Goal: Transaction & Acquisition: Book appointment/travel/reservation

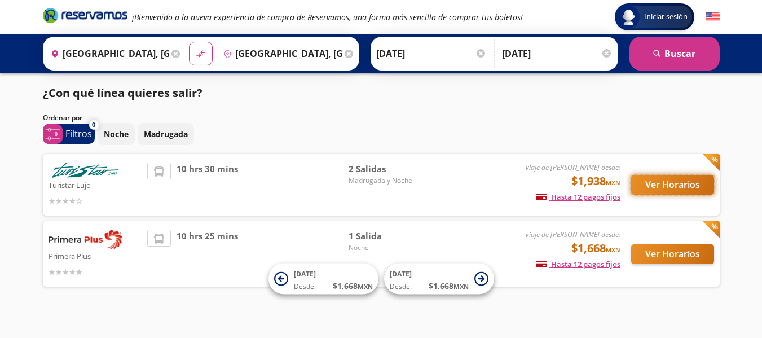
click at [668, 182] on button "Ver Horarios" at bounding box center [672, 185] width 83 height 20
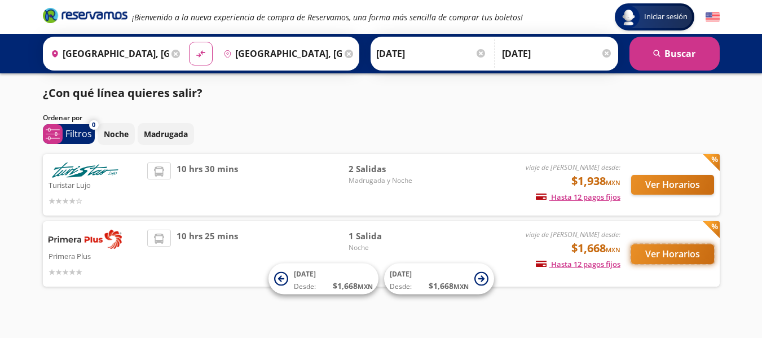
click at [687, 258] on button "Ver Horarios" at bounding box center [672, 254] width 83 height 20
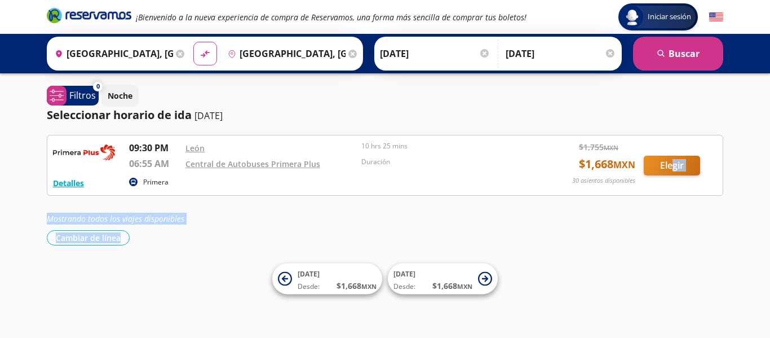
drag, startPoint x: 687, startPoint y: 258, endPoint x: 677, endPoint y: 173, distance: 85.3
click at [677, 173] on div "Iniciar sesión Iniciar sesión ¡Bienvenido a la nueva experiencia de compra de R…" at bounding box center [385, 169] width 770 height 338
click at [676, 245] on div "Cambiar de línea [GEOGRAPHIC_DATA] de línea" at bounding box center [385, 237] width 677 height 15
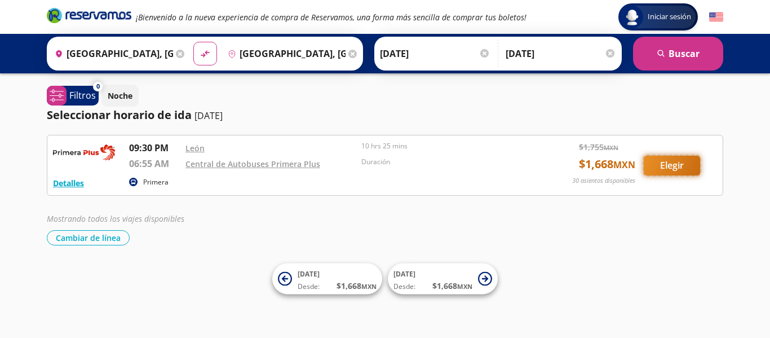
click at [681, 168] on button "Elegir" at bounding box center [672, 166] width 56 height 20
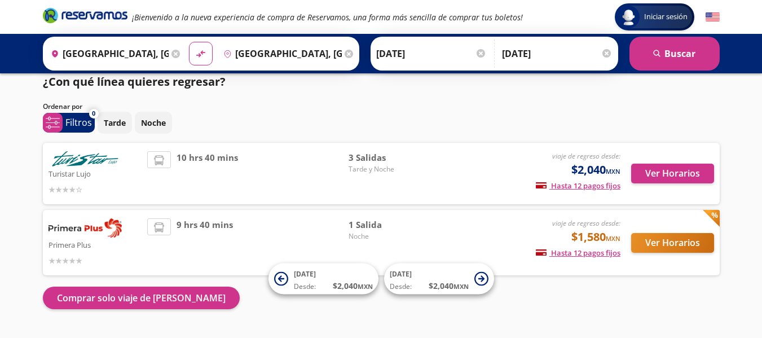
scroll to position [12, 0]
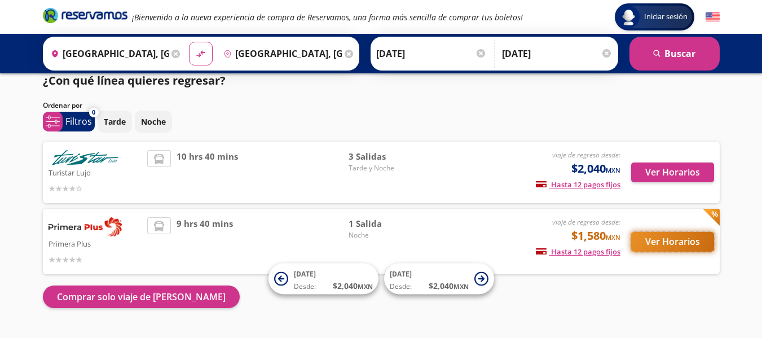
click at [690, 242] on button "Ver Horarios" at bounding box center [672, 242] width 83 height 20
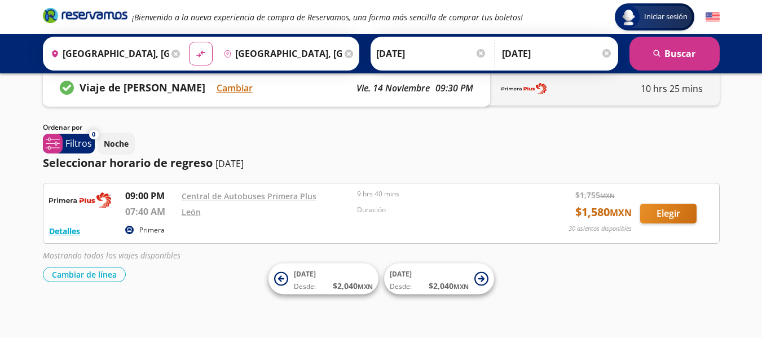
scroll to position [26, 0]
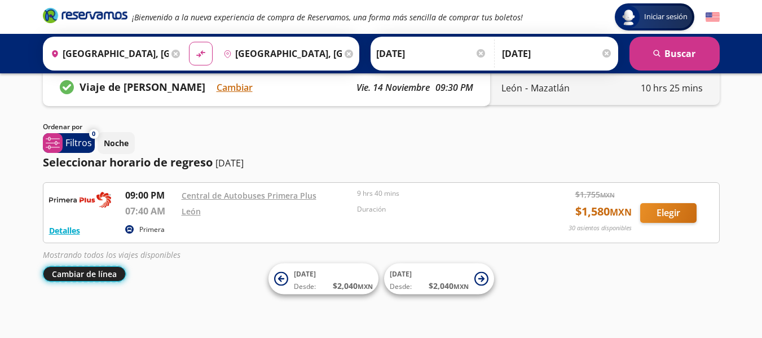
click at [93, 275] on button "Cambiar de línea" at bounding box center [84, 273] width 83 height 15
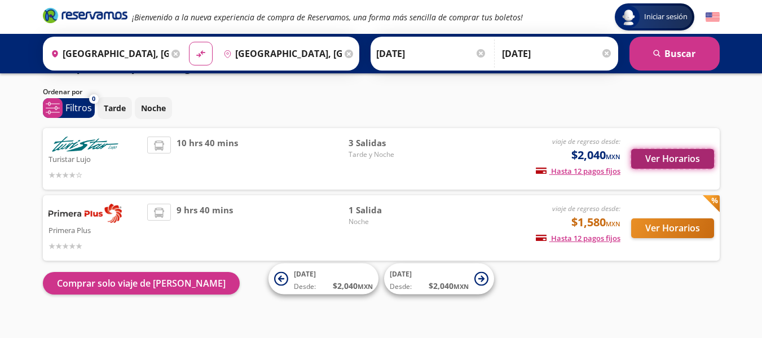
click at [671, 162] on button "Ver Horarios" at bounding box center [672, 159] width 83 height 20
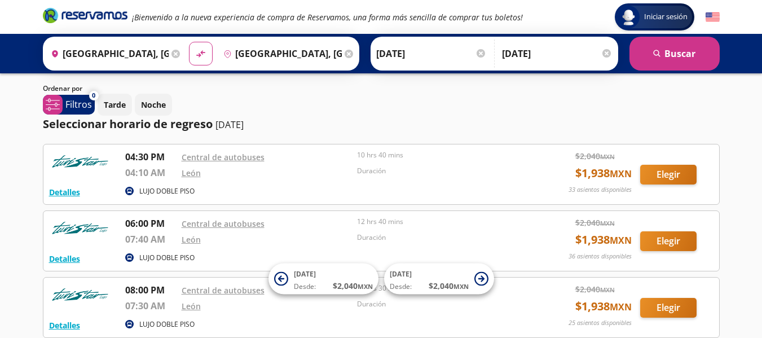
scroll to position [58, 0]
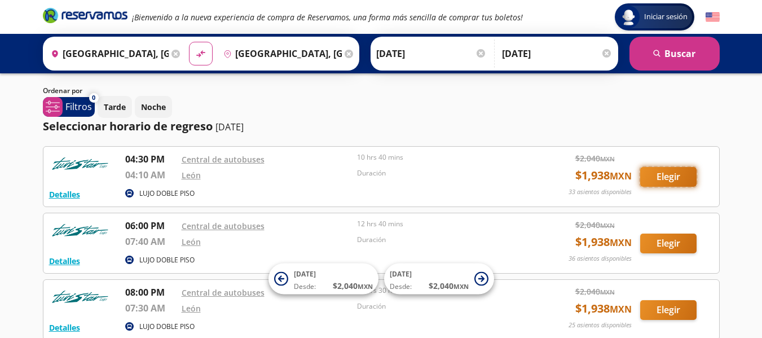
click at [670, 176] on button "Elegir" at bounding box center [668, 177] width 56 height 20
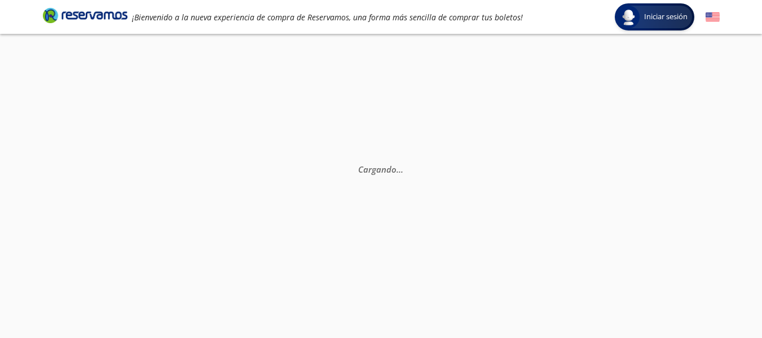
scroll to position [8, 0]
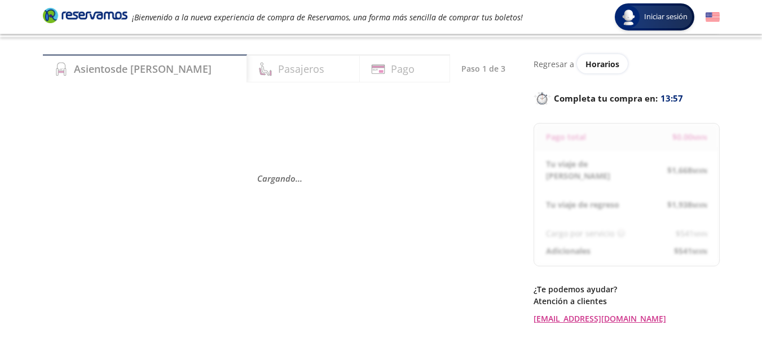
scroll to position [25, 0]
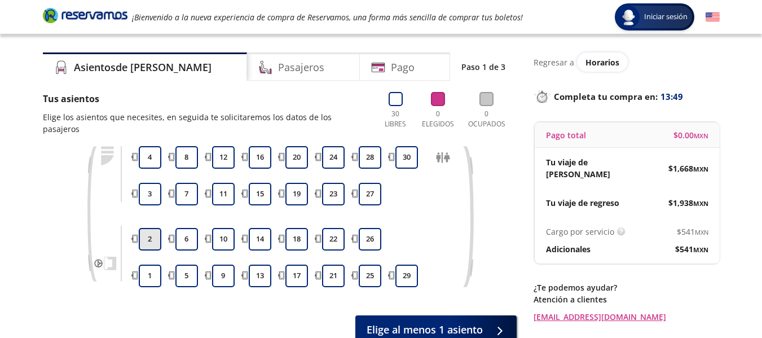
click at [155, 228] on button "2" at bounding box center [150, 239] width 23 height 23
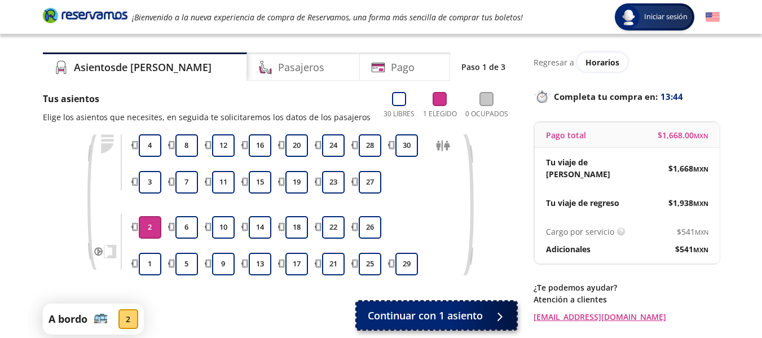
click at [439, 321] on span "Continuar con 1 asiento" at bounding box center [425, 315] width 115 height 15
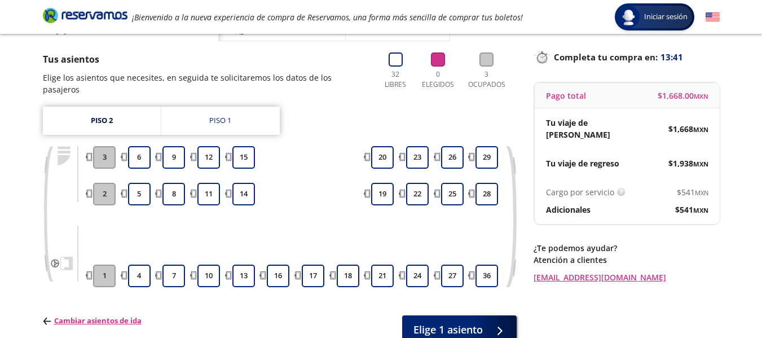
scroll to position [65, 0]
click at [143, 264] on button "4" at bounding box center [139, 275] width 23 height 23
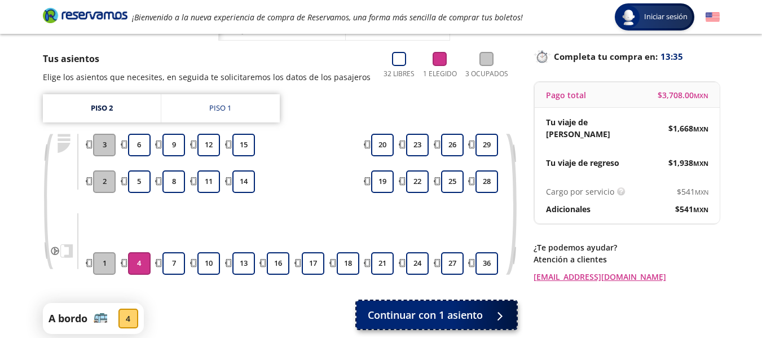
click at [418, 307] on span "Continuar con 1 asiento" at bounding box center [425, 314] width 115 height 15
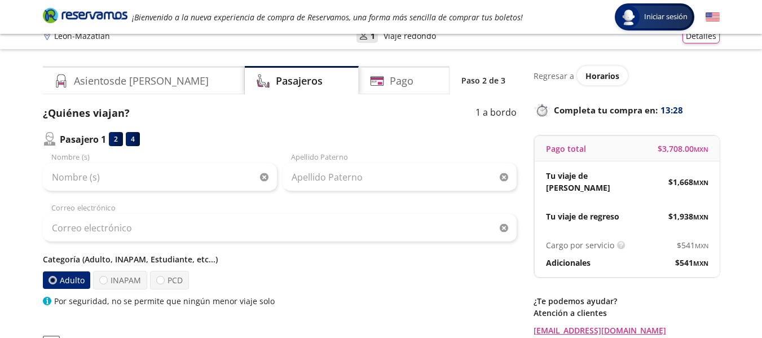
scroll to position [10, 0]
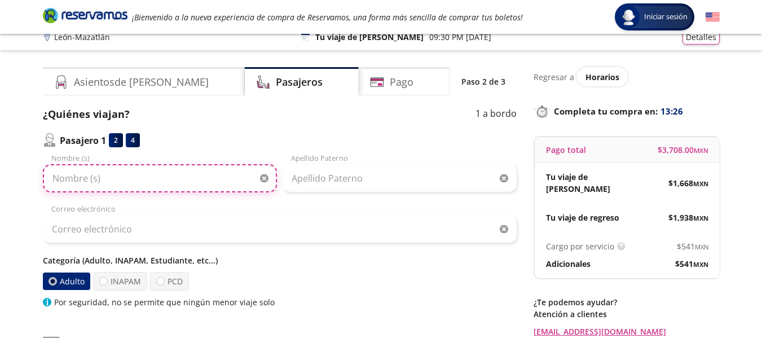
click at [179, 178] on input "Nombre (s)" at bounding box center [160, 178] width 234 height 28
type input "[PERSON_NAME]"
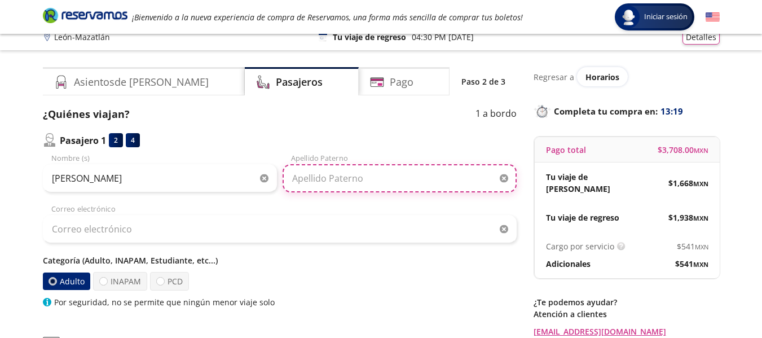
click at [308, 181] on input "Apellido Paterno" at bounding box center [399, 178] width 234 height 28
type input "[PERSON_NAME]"
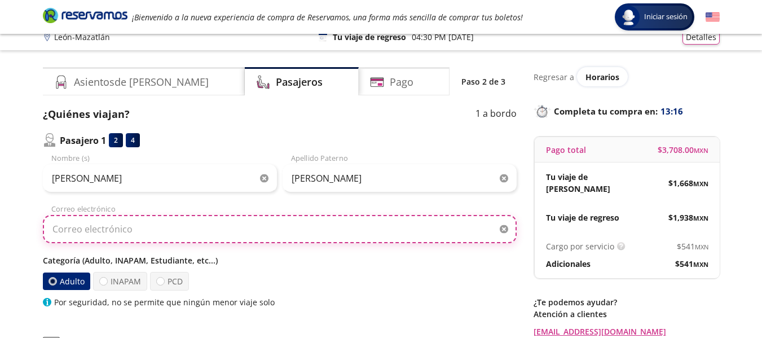
click at [187, 232] on input "Correo electrónico" at bounding box center [280, 229] width 474 height 28
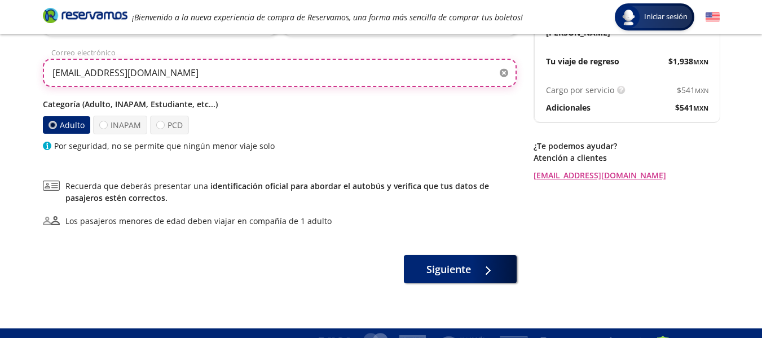
scroll to position [167, 0]
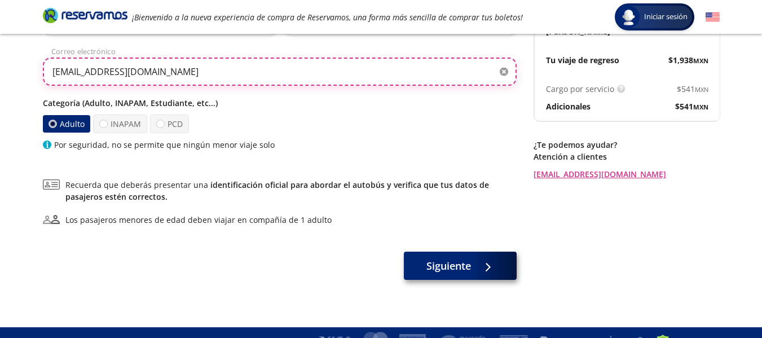
type input "[EMAIL_ADDRESS][DOMAIN_NAME]"
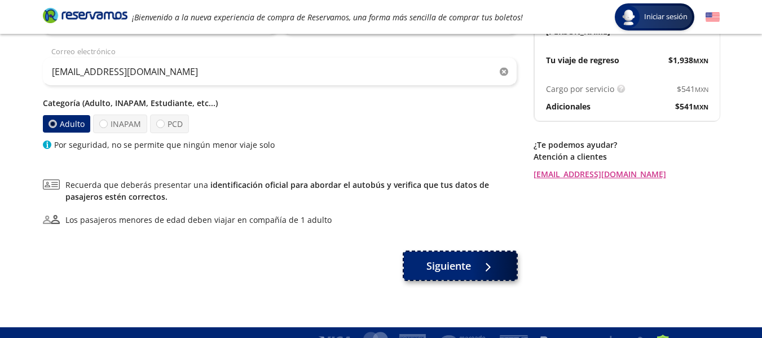
click at [462, 270] on span "Siguiente" at bounding box center [448, 265] width 45 height 15
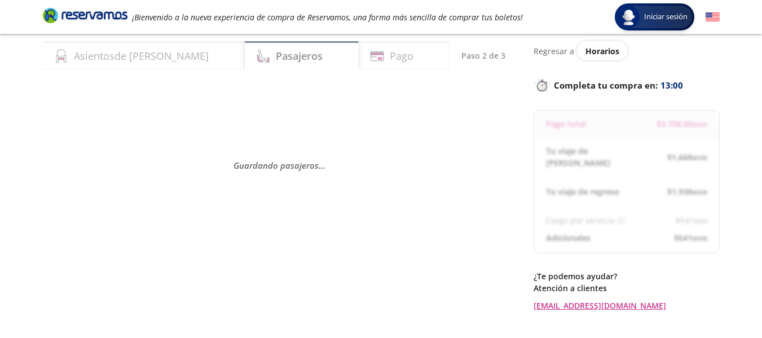
scroll to position [37, 0]
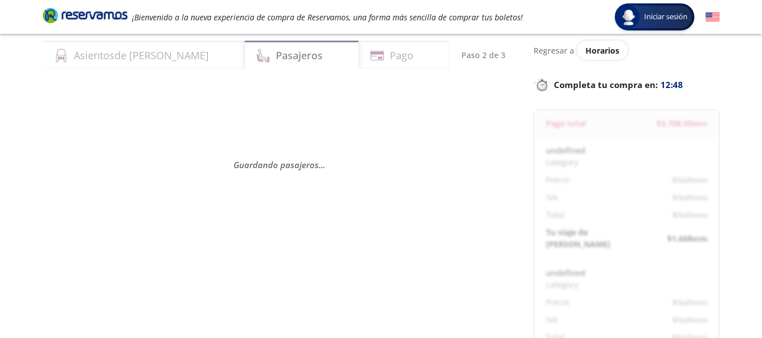
select select "MX"
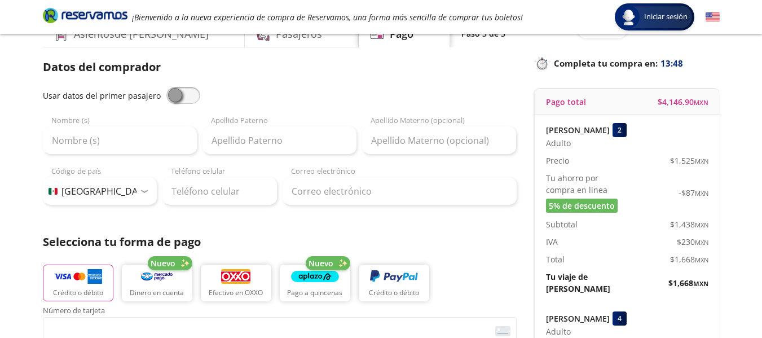
scroll to position [72, 0]
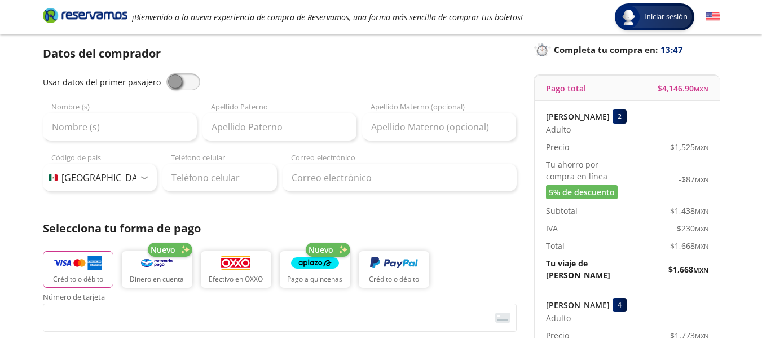
click at [177, 79] on span at bounding box center [183, 81] width 34 height 17
click at [166, 73] on input "checkbox" at bounding box center [166, 73] width 0 height 0
type input "[PERSON_NAME]"
type input "[EMAIL_ADDRESS][DOMAIN_NAME]"
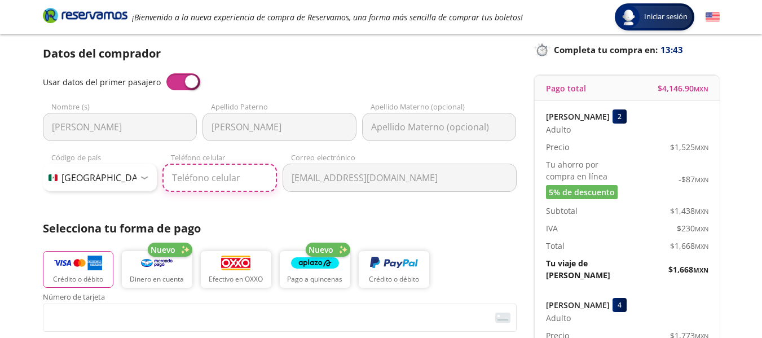
click at [203, 176] on input "Teléfono celular" at bounding box center [219, 178] width 114 height 28
type input "[PHONE_NUMBER]"
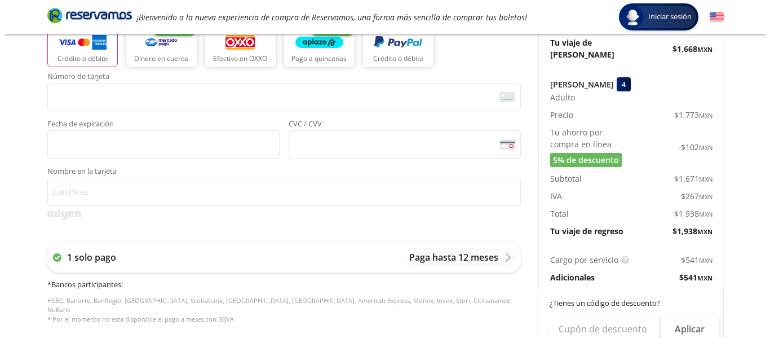
scroll to position [294, 0]
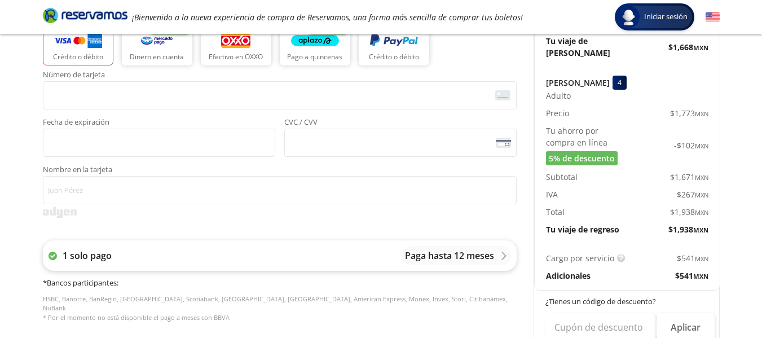
click at [477, 255] on p "Paga hasta 12 meses" at bounding box center [449, 256] width 89 height 14
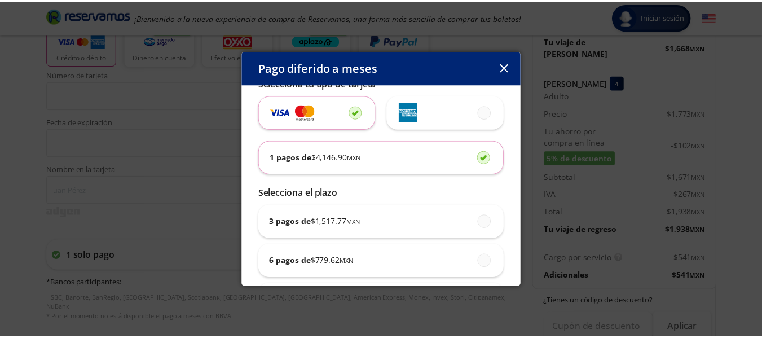
scroll to position [101, 0]
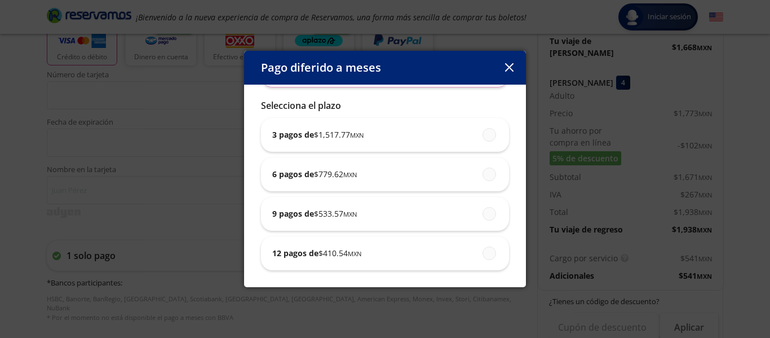
click at [506, 64] on icon "button" at bounding box center [509, 67] width 8 height 8
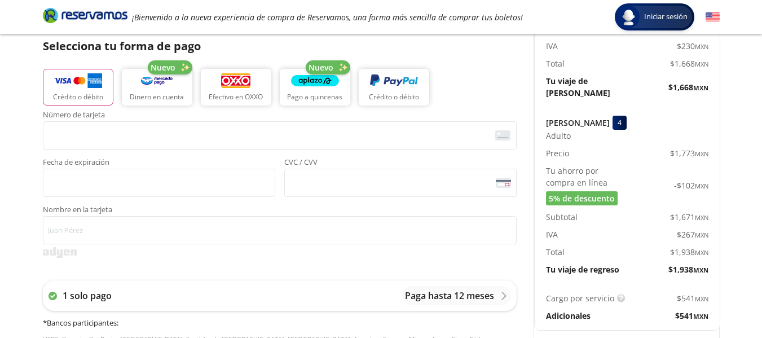
scroll to position [260, 0]
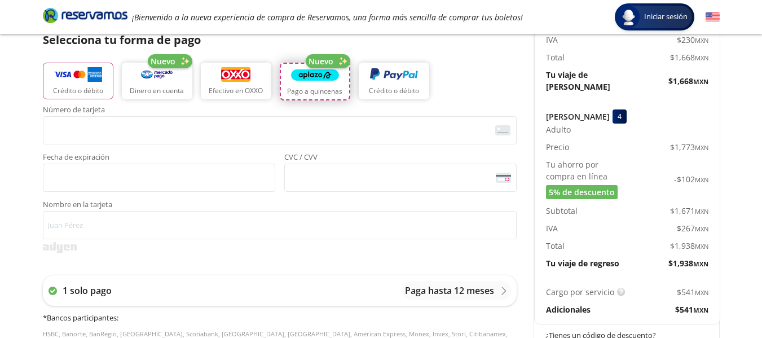
click at [334, 91] on p "Pago a quincenas" at bounding box center [314, 91] width 55 height 10
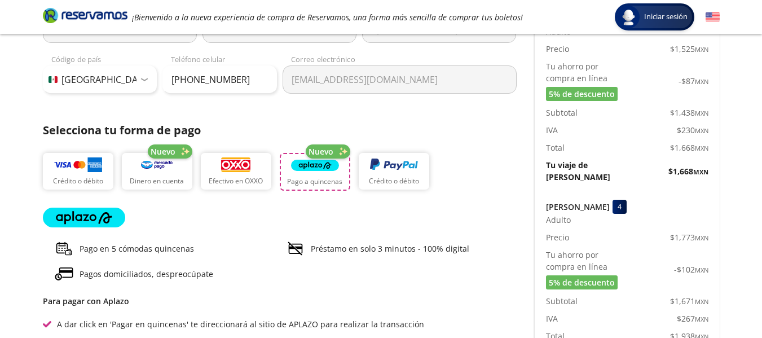
scroll to position [166, 0]
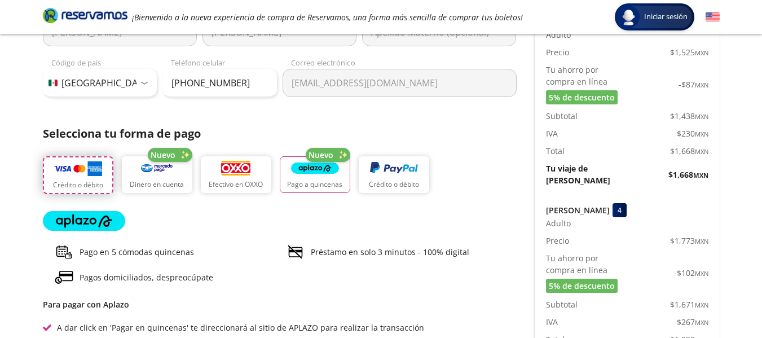
click at [89, 166] on img "button" at bounding box center [78, 168] width 48 height 17
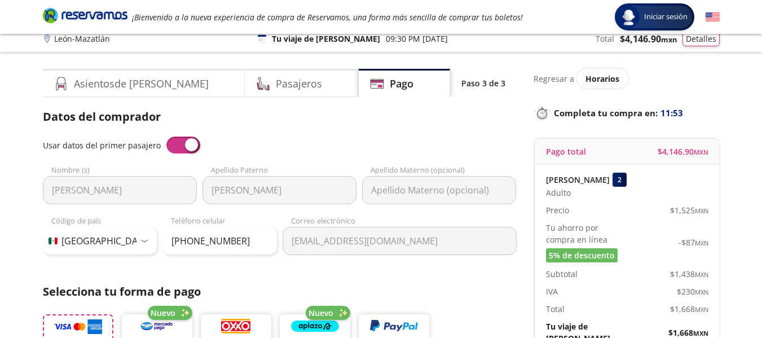
scroll to position [0, 0]
